Goal: Information Seeking & Learning: Learn about a topic

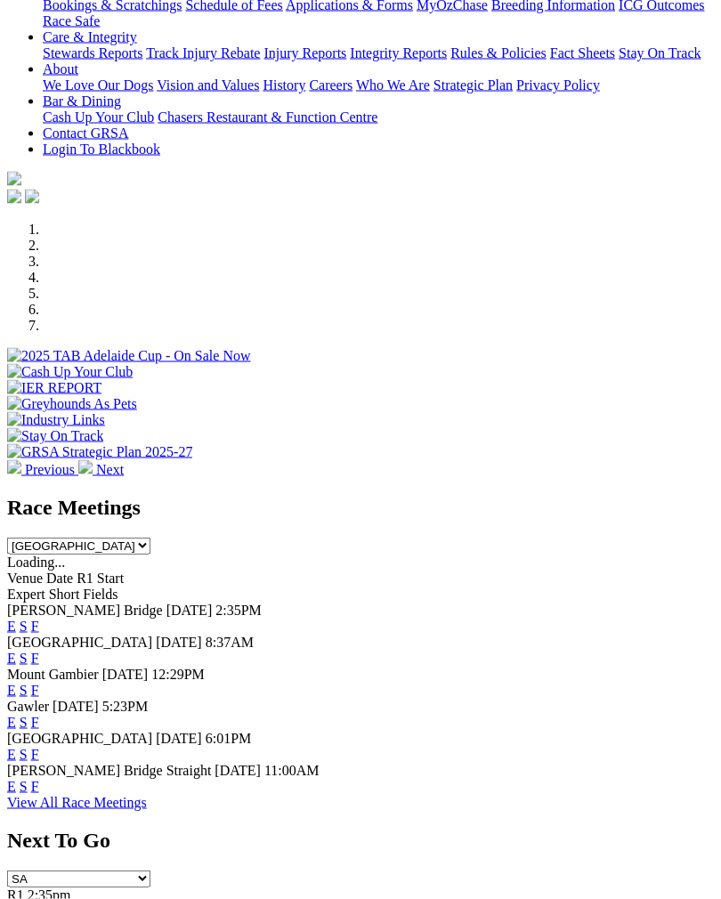
scroll to position [374, 0]
click at [39, 650] on link "F" at bounding box center [35, 657] width 8 height 15
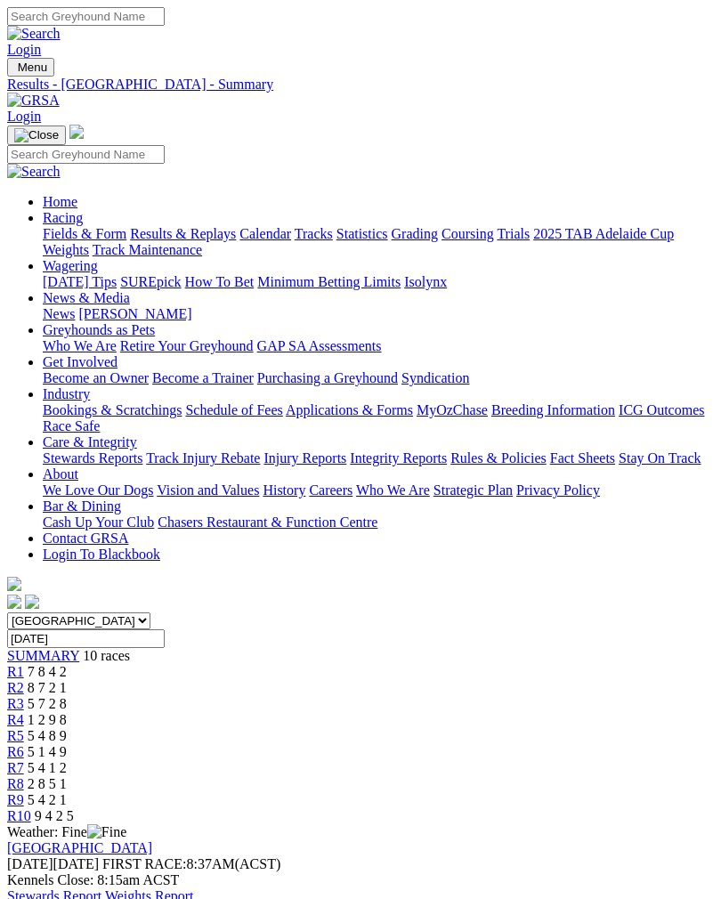
click at [102, 889] on link "Stewards Report" at bounding box center [54, 896] width 94 height 15
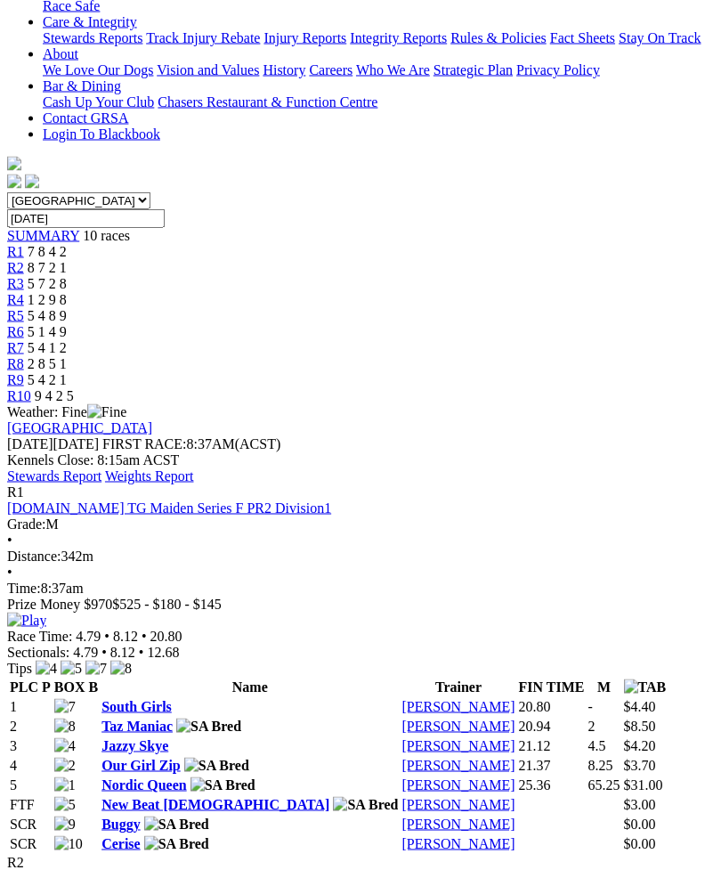
scroll to position [421, 0]
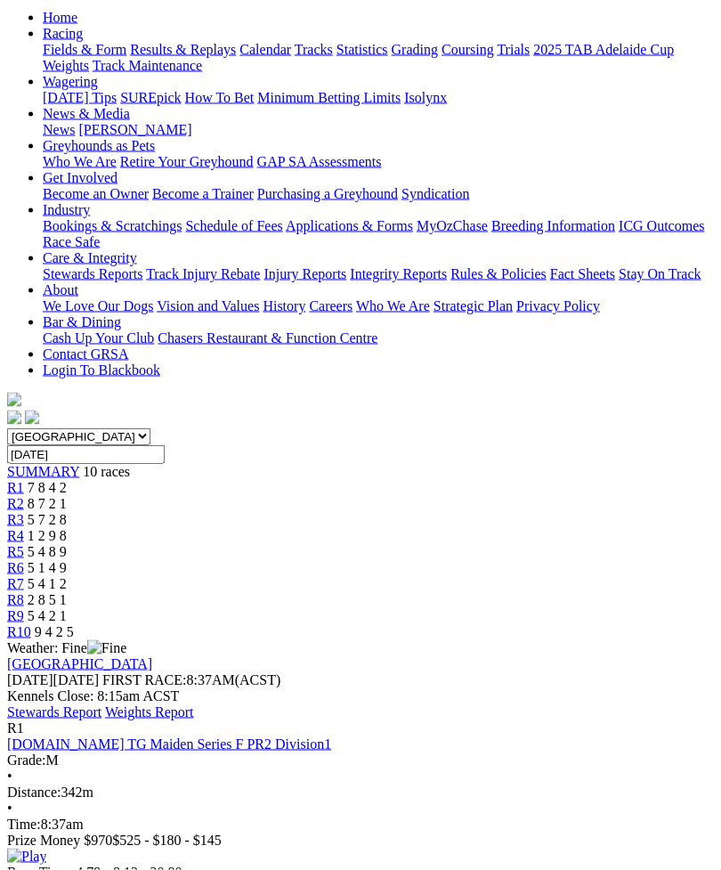
scroll to position [135, 0]
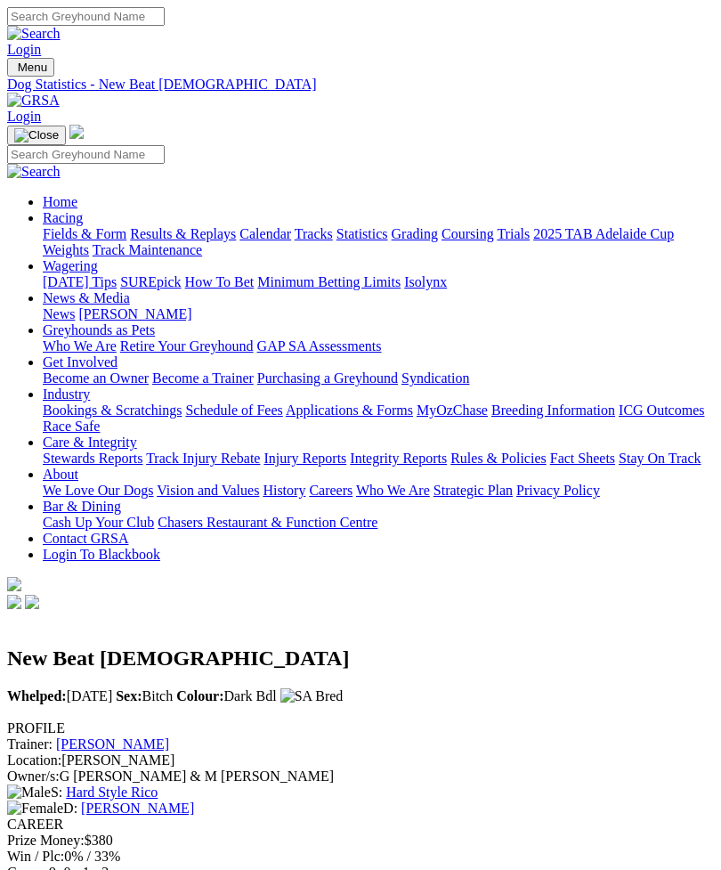
click at [414, 58] on nav "Menu Dog Statistics - New Beat [DEMOGRAPHIC_DATA] Login Home Racing Fields & Fo…" at bounding box center [360, 335] width 707 height 555
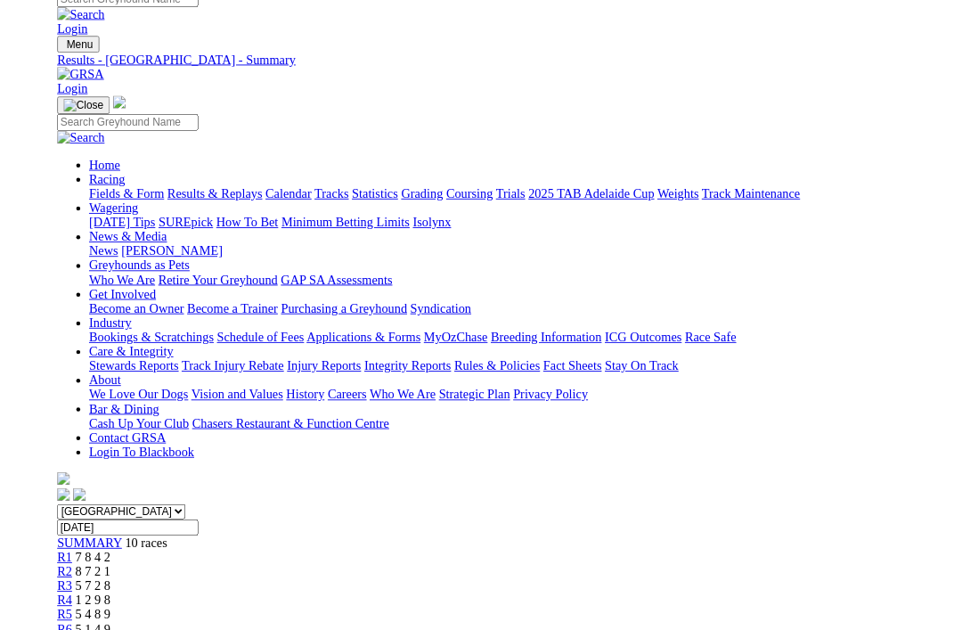
scroll to position [37, 0]
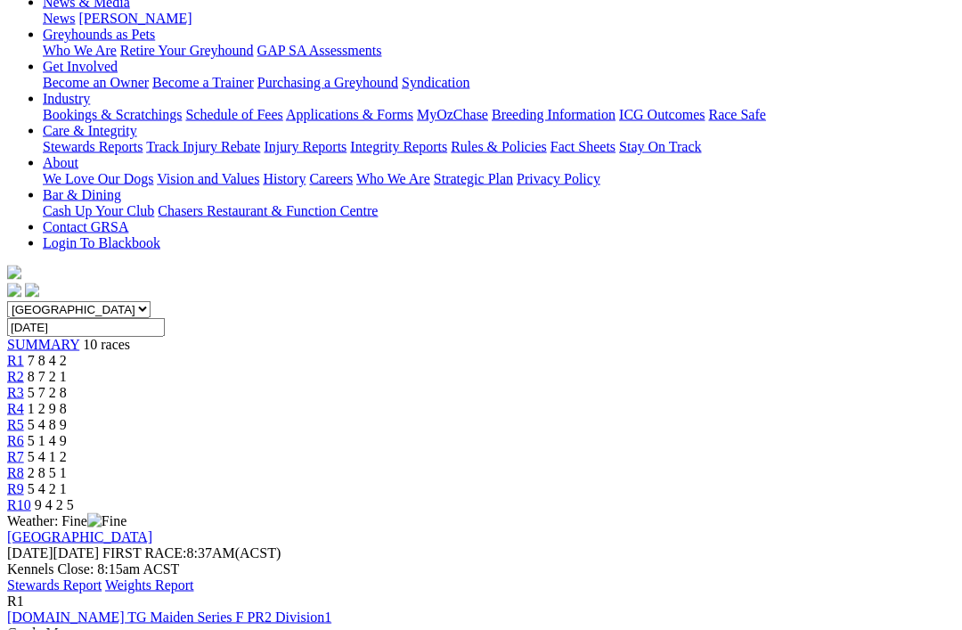
scroll to position [282, 0]
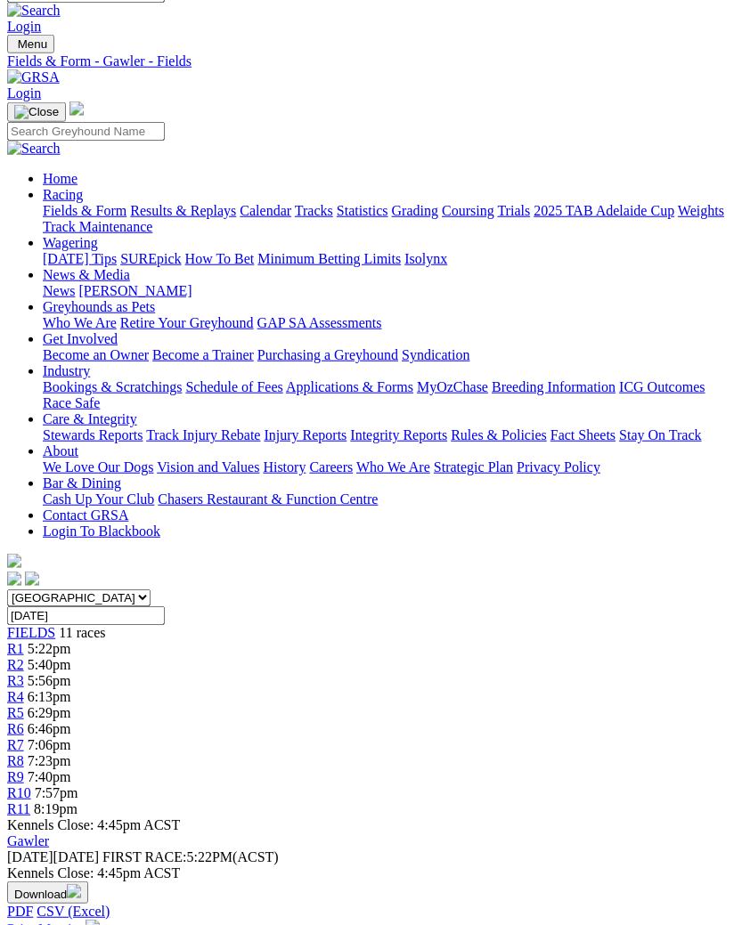
scroll to position [27, 0]
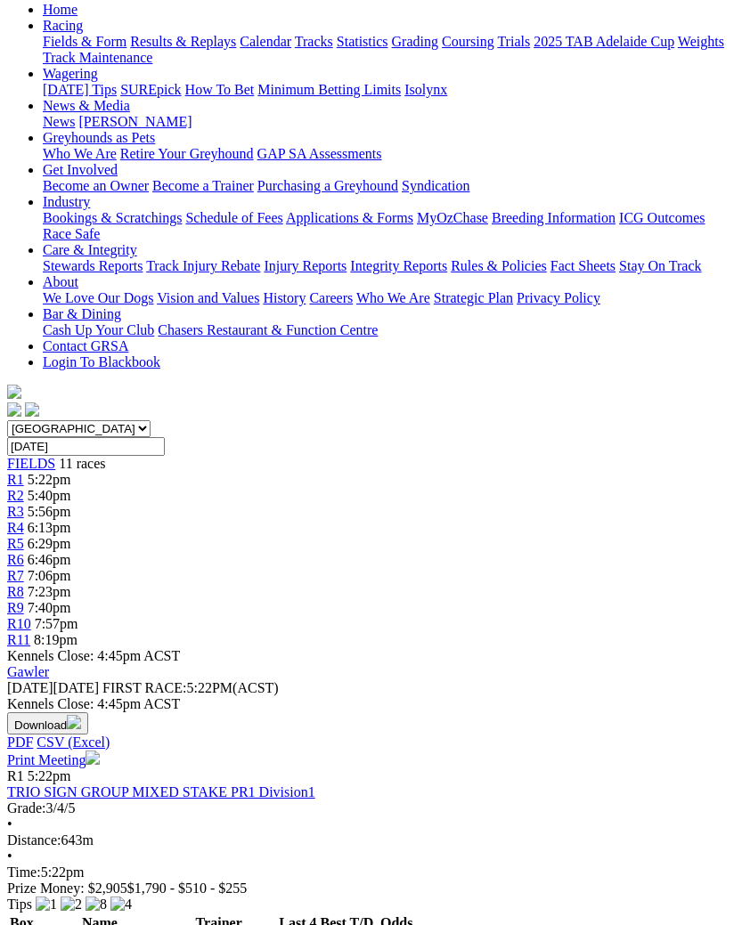
scroll to position [244, 0]
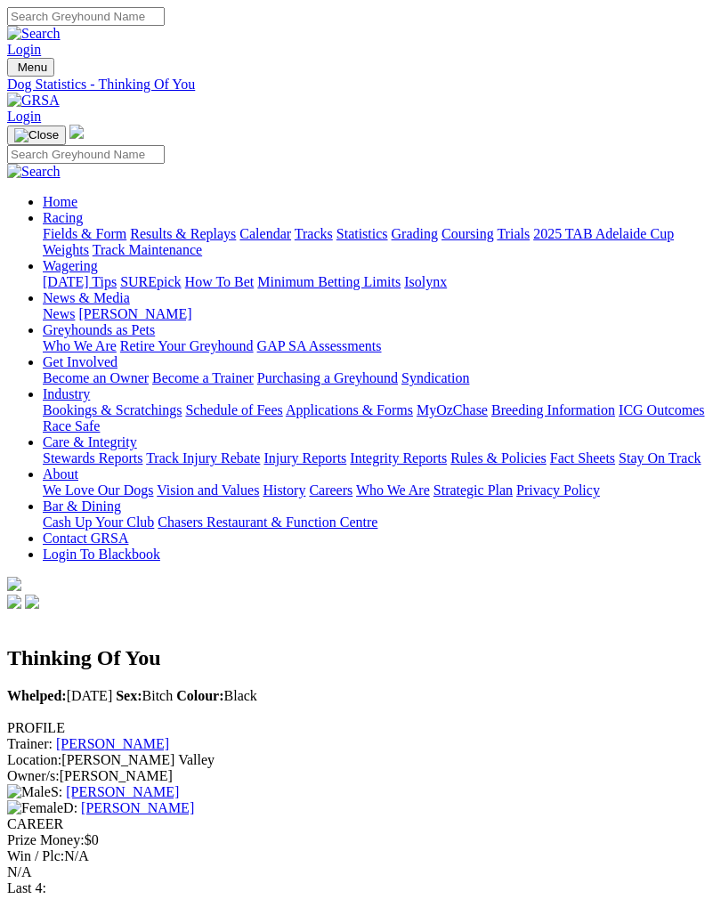
click at [194, 801] on link "[PERSON_NAME]" at bounding box center [137, 808] width 113 height 15
